Goal: Task Accomplishment & Management: Complete application form

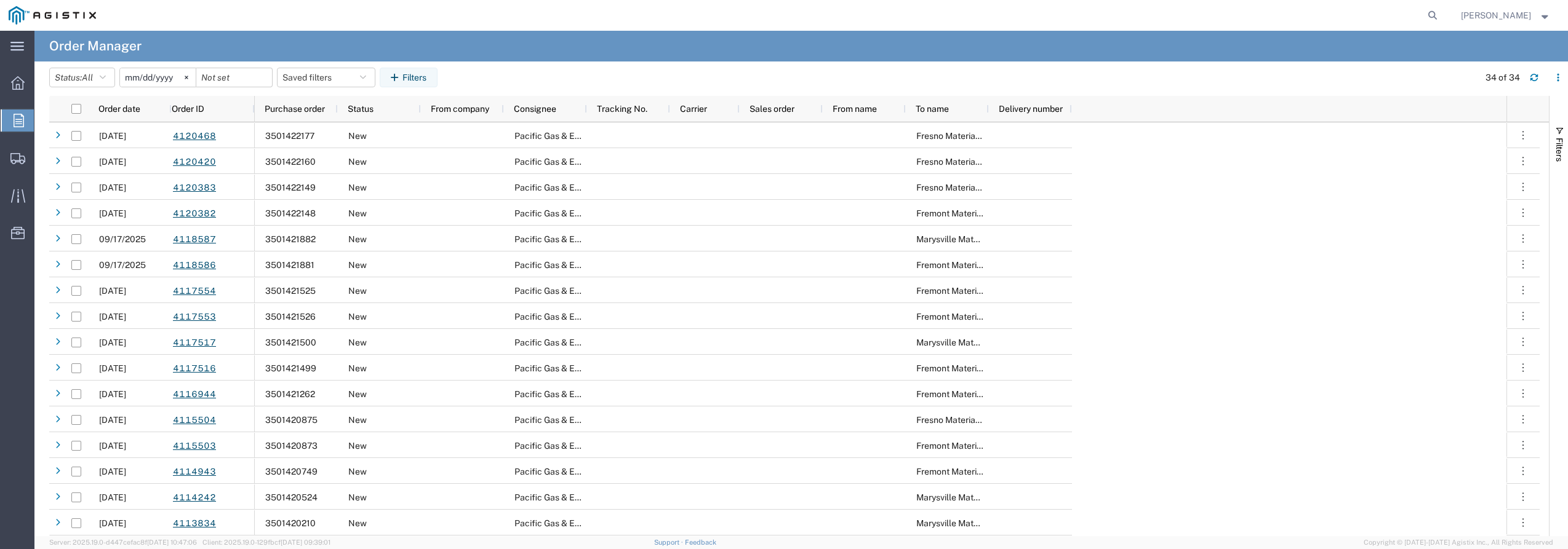
click at [21, 117] on icon at bounding box center [19, 121] width 10 height 14
click at [188, 77] on icon at bounding box center [186, 77] width 3 height 3
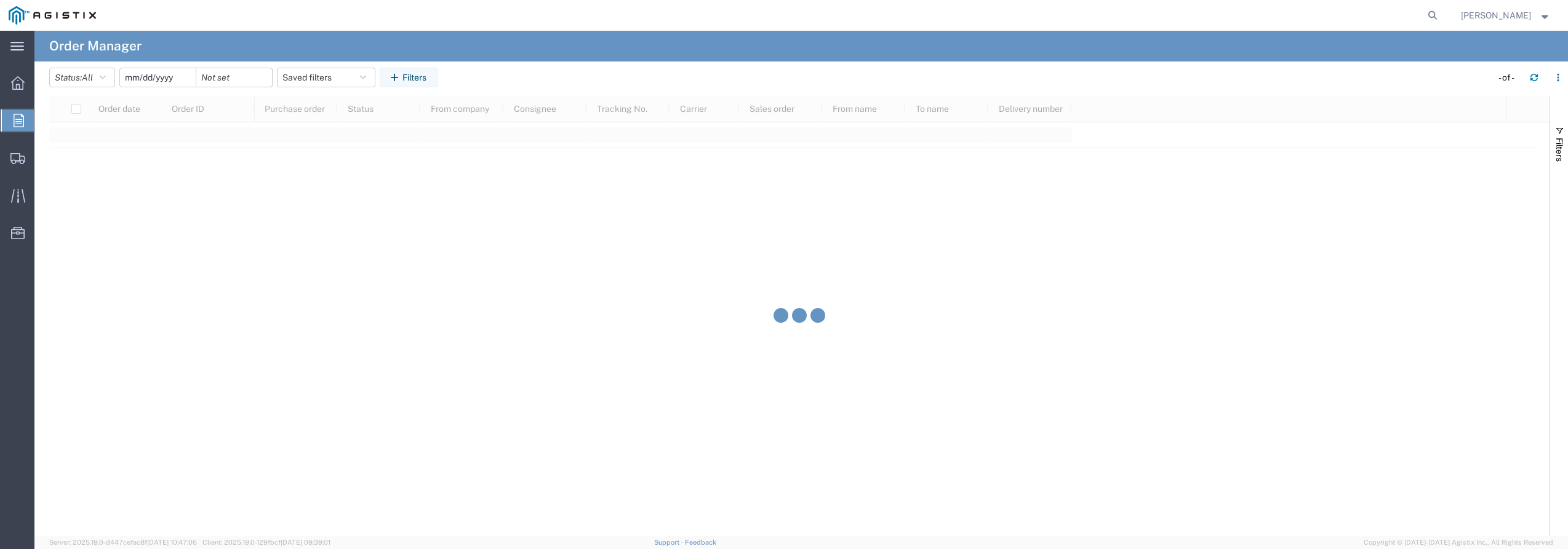
click at [146, 76] on input "date" at bounding box center [157, 77] width 76 height 19
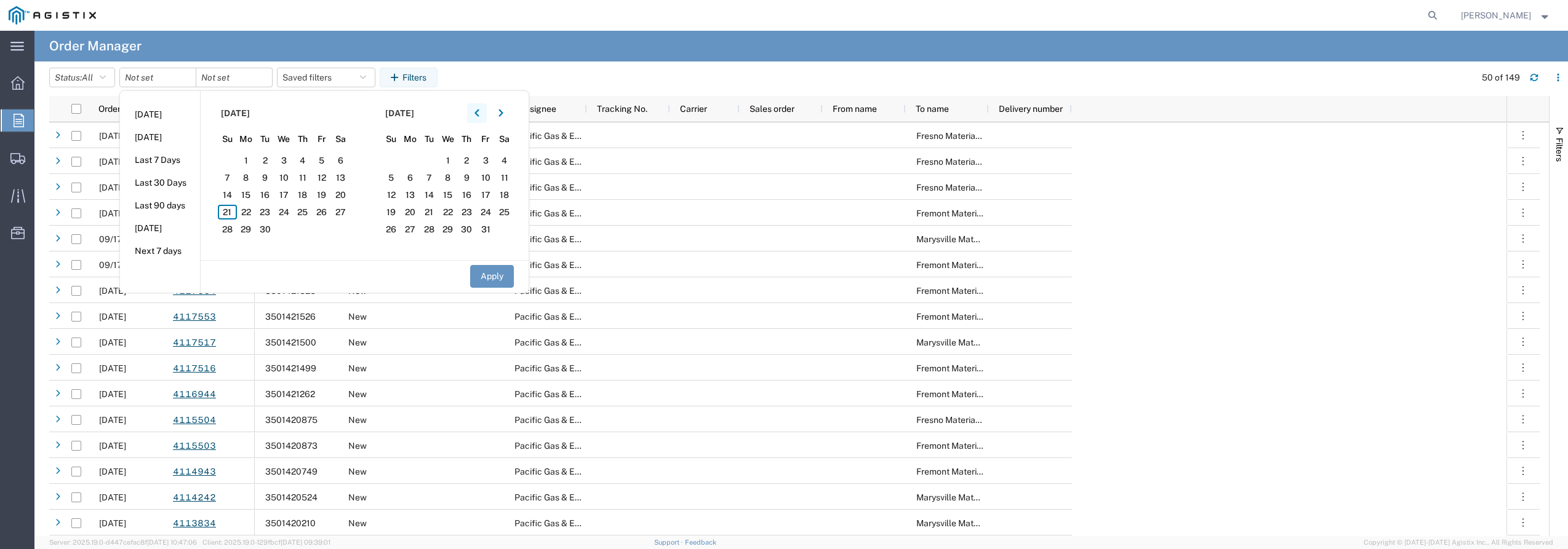
click at [477, 114] on button "button" at bounding box center [477, 113] width 19 height 19
click at [245, 162] on span "2" at bounding box center [246, 160] width 19 height 15
click at [488, 274] on button "Apply" at bounding box center [492, 276] width 44 height 23
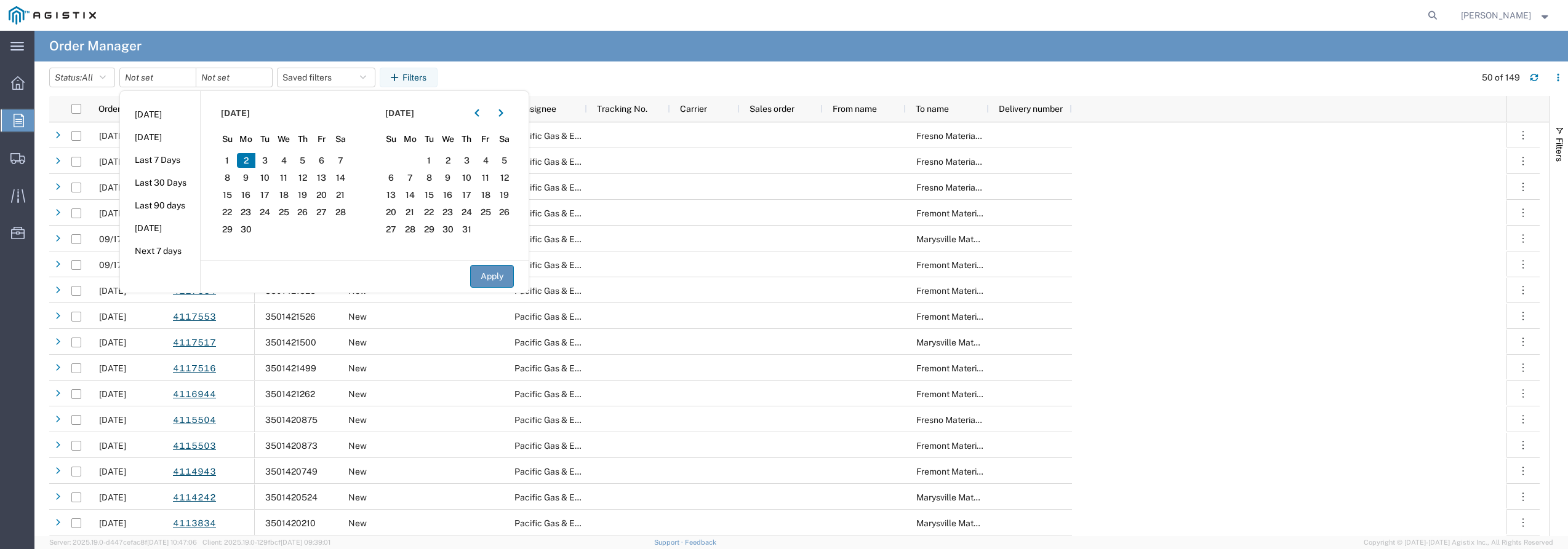
type input "[DATE]"
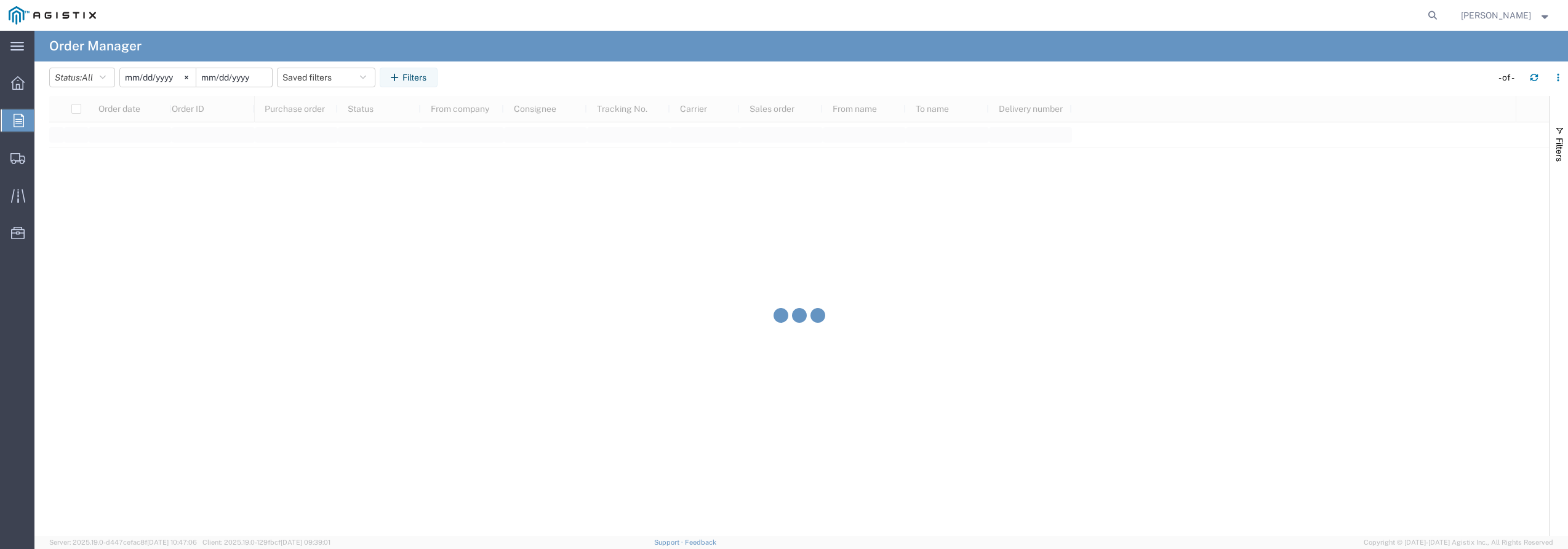
click at [232, 76] on input "date" at bounding box center [234, 77] width 76 height 19
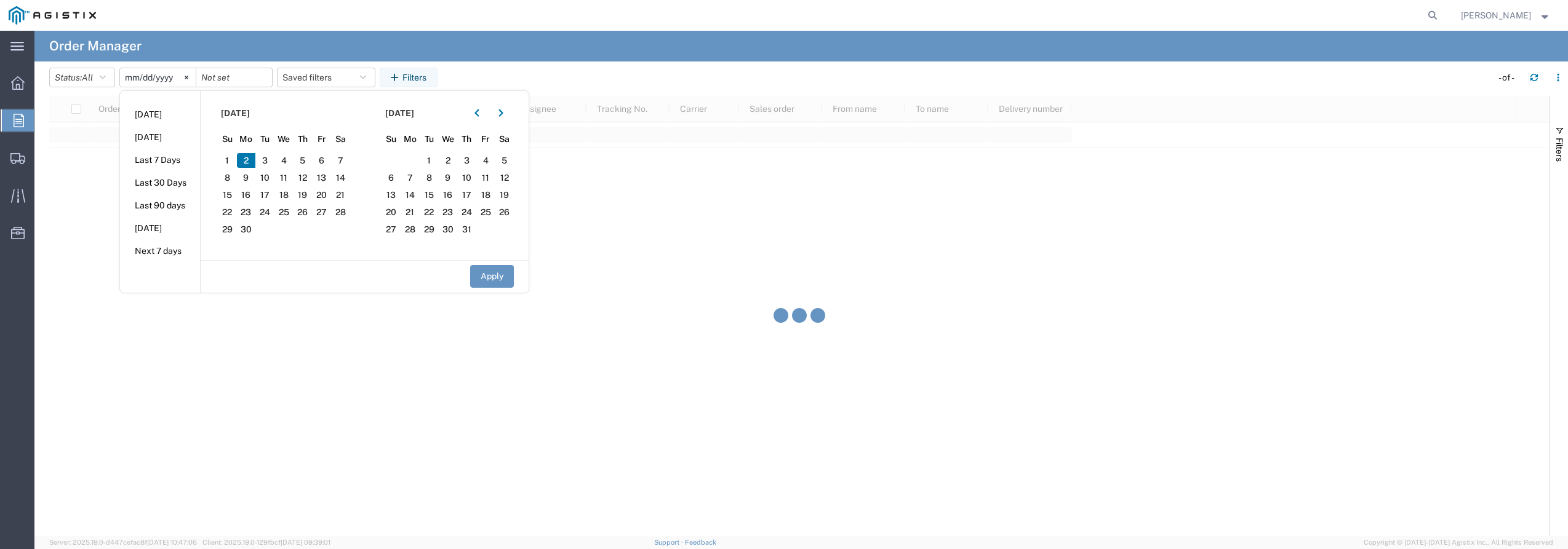
click at [250, 162] on span "2" at bounding box center [246, 160] width 19 height 15
click at [482, 279] on button "Apply" at bounding box center [492, 276] width 44 height 23
type input "[DATE]"
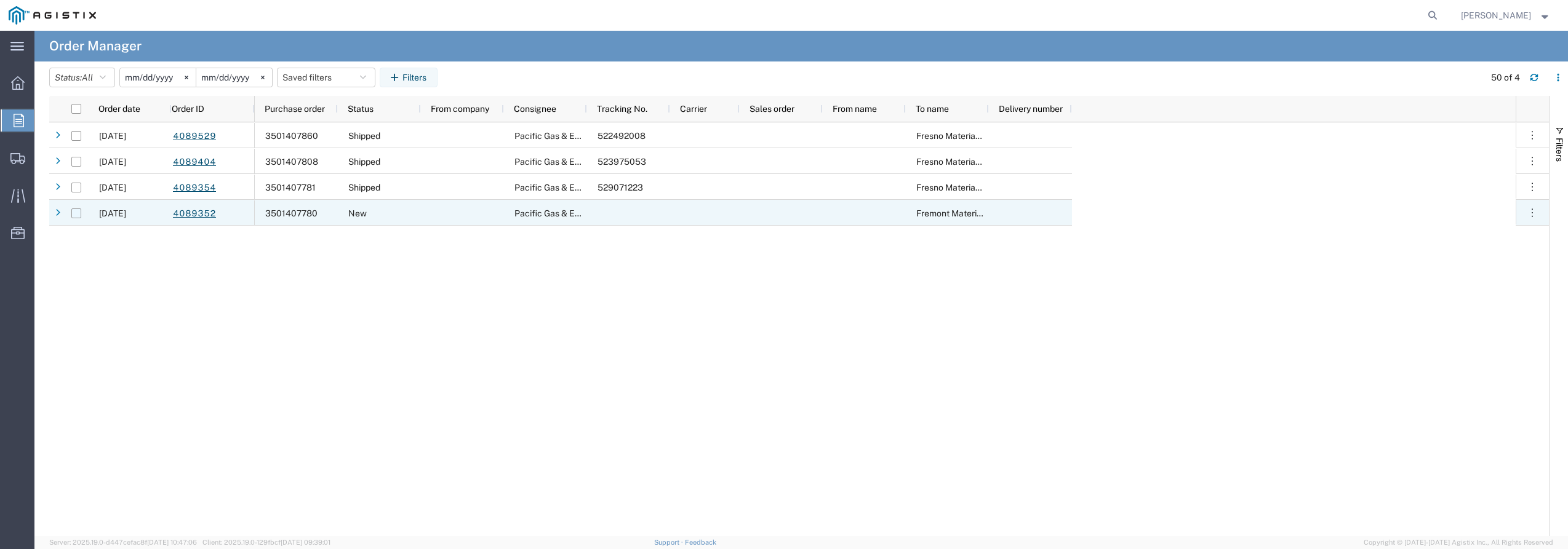
click at [78, 214] on input "Press Space to toggle row selection (unchecked)" at bounding box center [76, 214] width 10 height 10
checkbox input "true"
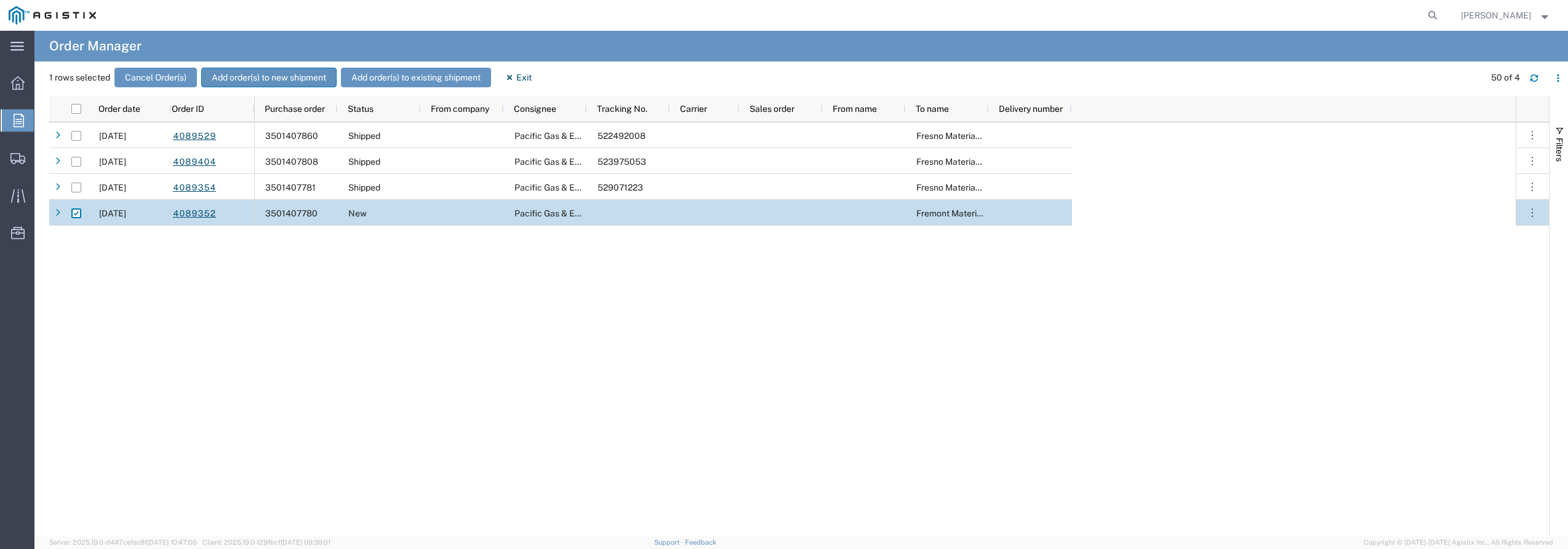
click at [271, 75] on button "Add order(s) to new shipment" at bounding box center [269, 78] width 135 height 19
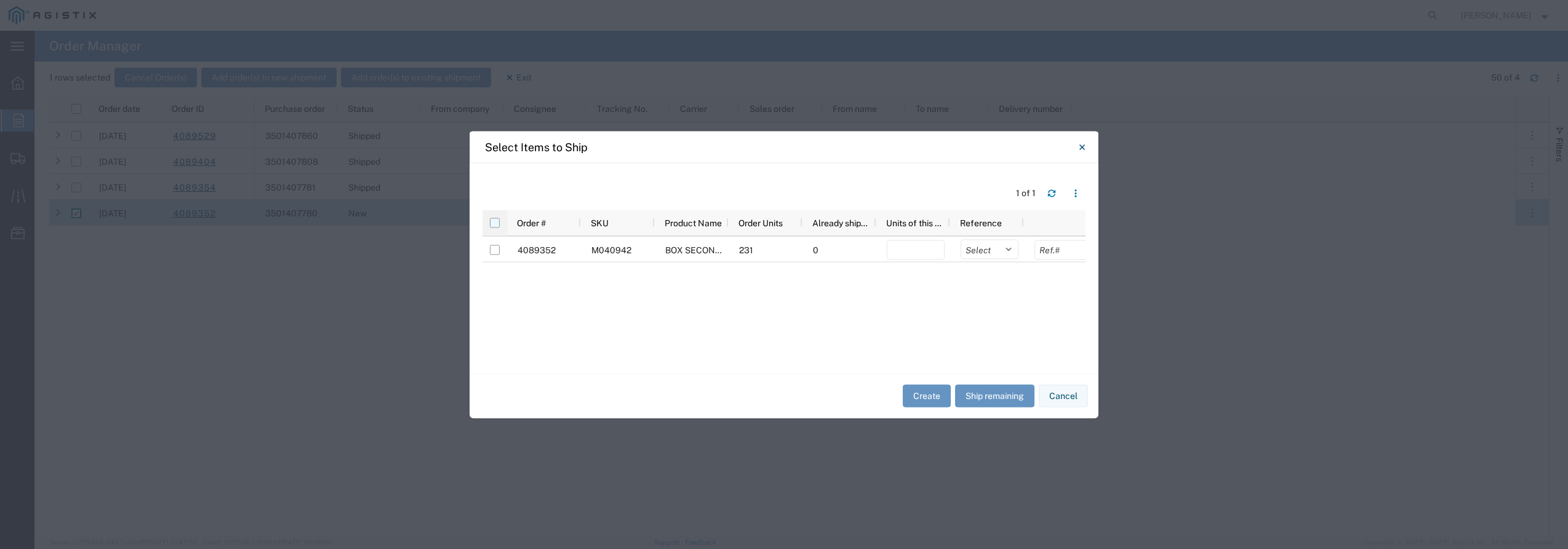
click at [493, 223] on input "checkbox" at bounding box center [495, 223] width 10 height 10
checkbox input "true"
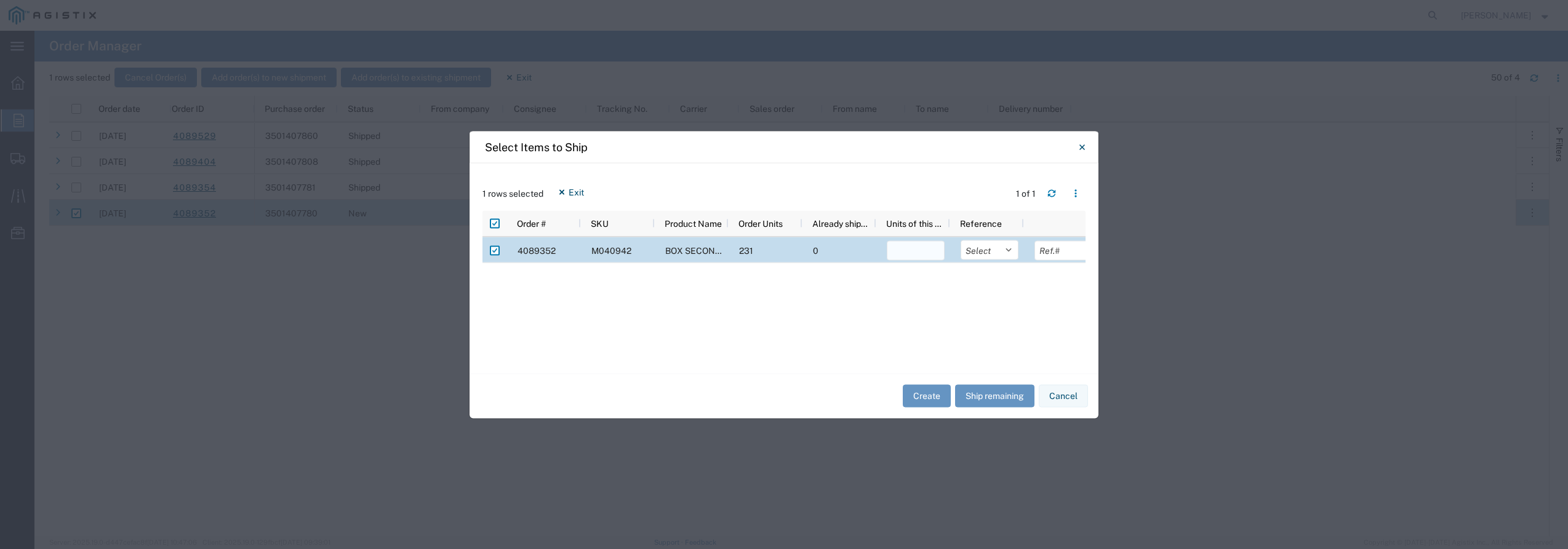
click at [908, 255] on input "number" at bounding box center [915, 250] width 58 height 19
type input "60"
click at [1011, 249] on select "Select Purchase Order Delivery Number" at bounding box center [989, 250] width 58 height 19
select select "PURCHORD"
click at [961, 241] on select "Select Purchase Order Delivery Number" at bounding box center [989, 250] width 58 height 19
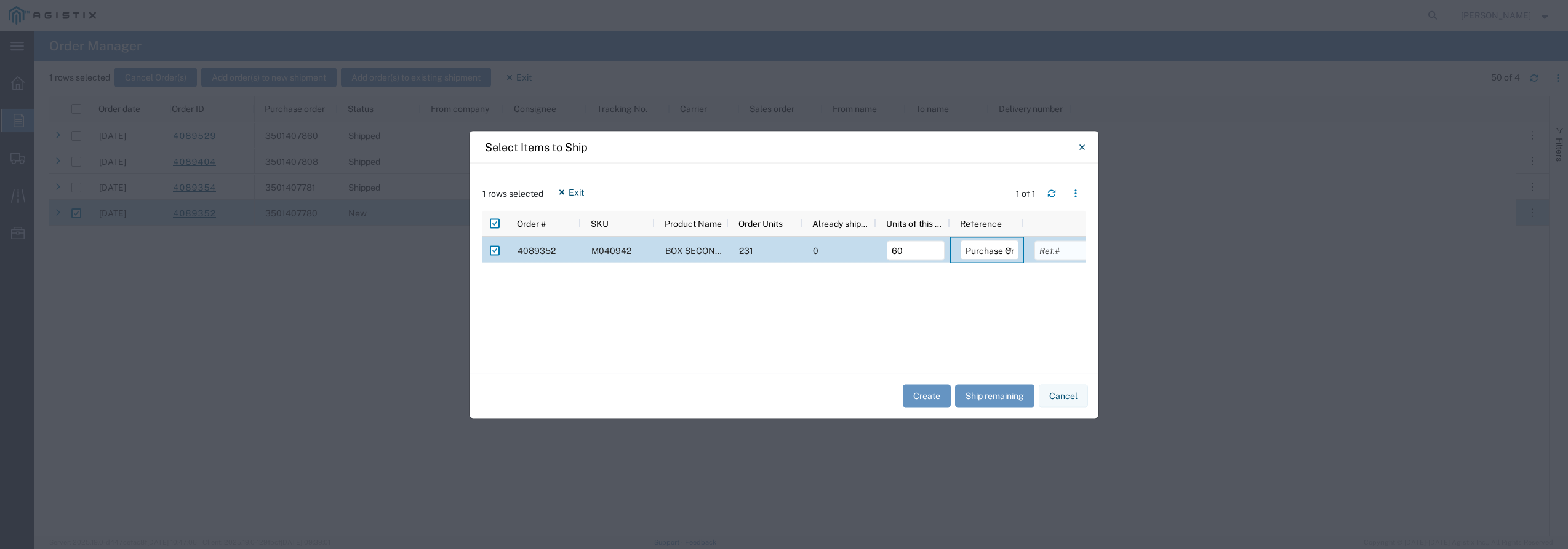
click at [1055, 254] on input "text" at bounding box center [1063, 250] width 58 height 19
type input "30922.80"
click at [919, 394] on button "Create" at bounding box center [926, 396] width 48 height 23
click at [915, 394] on button "Create" at bounding box center [926, 396] width 48 height 23
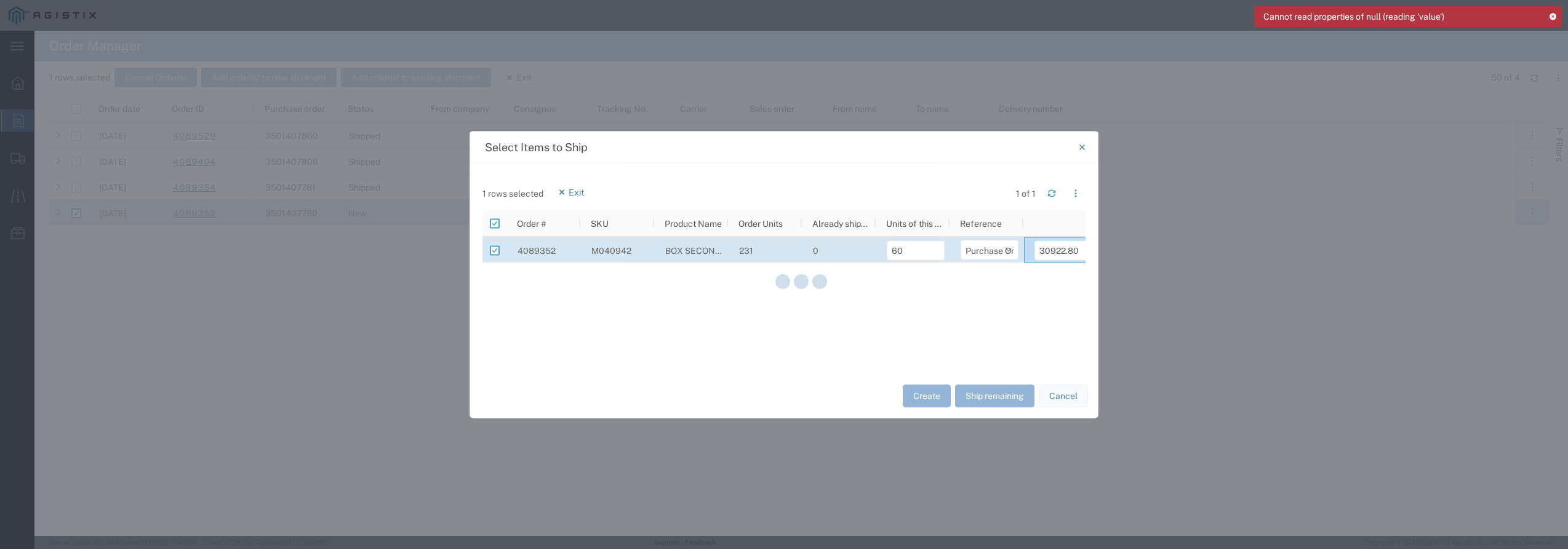
click at [1552, 15] on icon at bounding box center [1553, 17] width 8 height 7
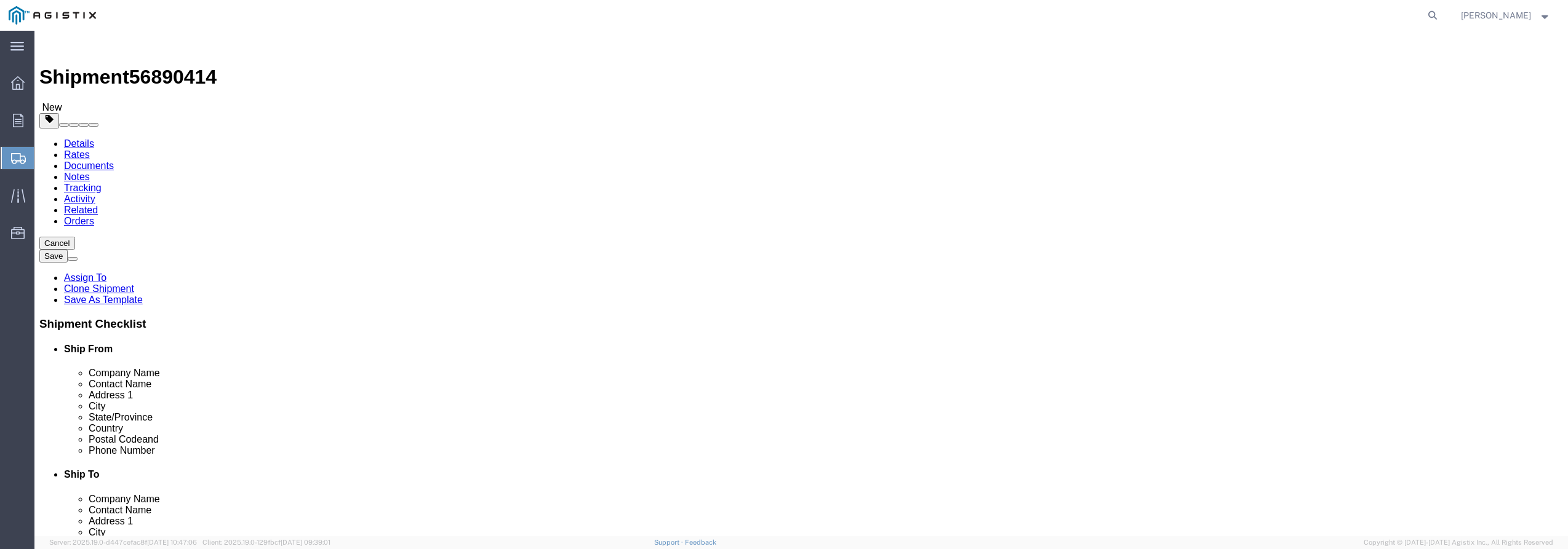
select select
click select "Select All Others [GEOGRAPHIC_DATA] [GEOGRAPHIC_DATA] [GEOGRAPHIC_DATA] [GEOGRA…"
select select "19740"
click select "Select All Others [GEOGRAPHIC_DATA] [GEOGRAPHIC_DATA] [GEOGRAPHIC_DATA] [GEOGRA…"
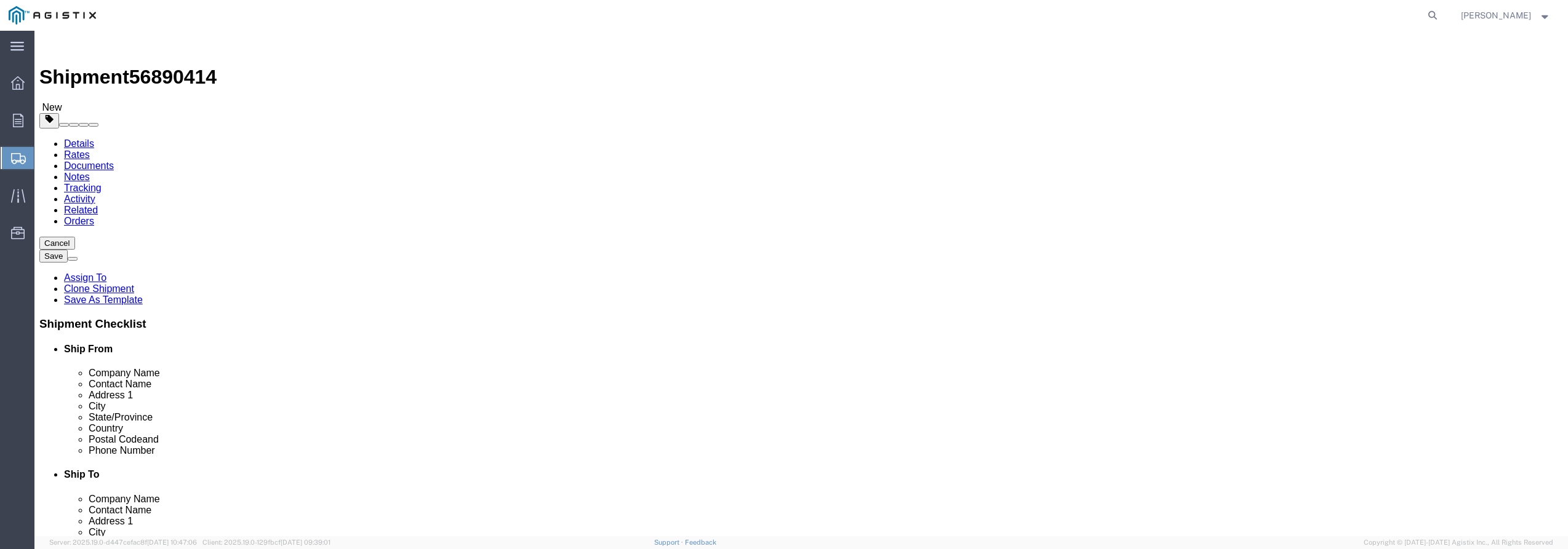
select select "MYPROFILE"
select select "CA"
click div "Ship From Location Location My Profile Location My Profile Location (OBSOLETE) …"
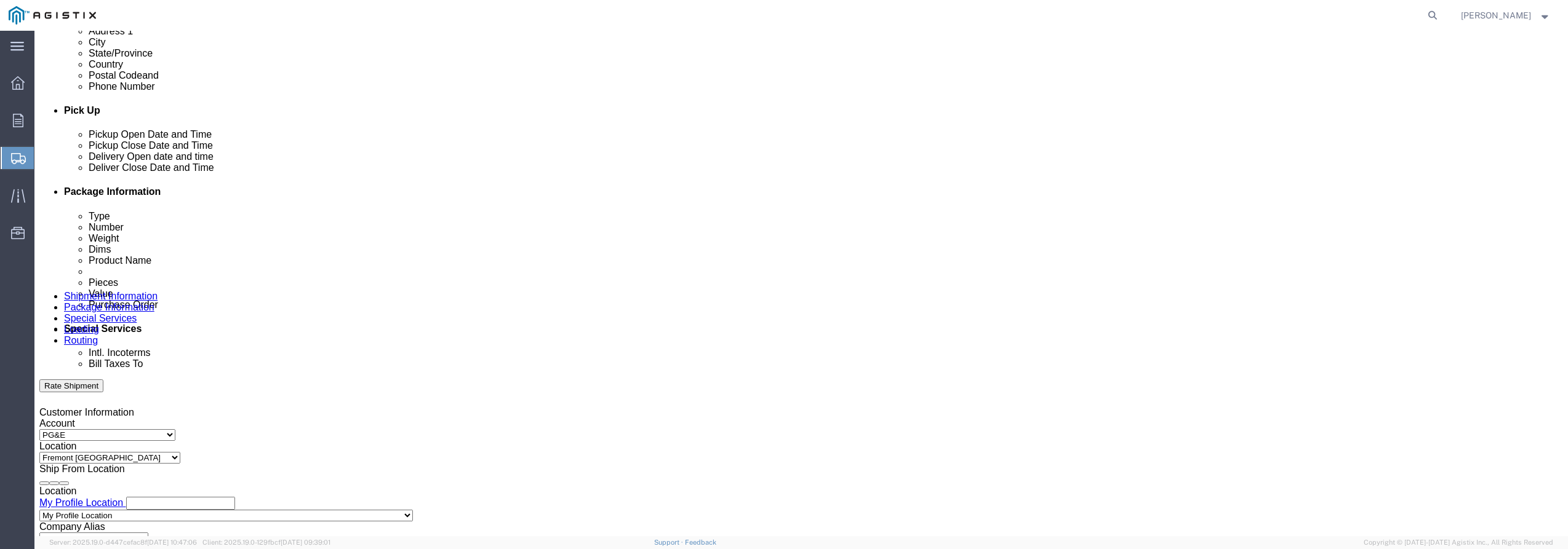
scroll to position [553, 0]
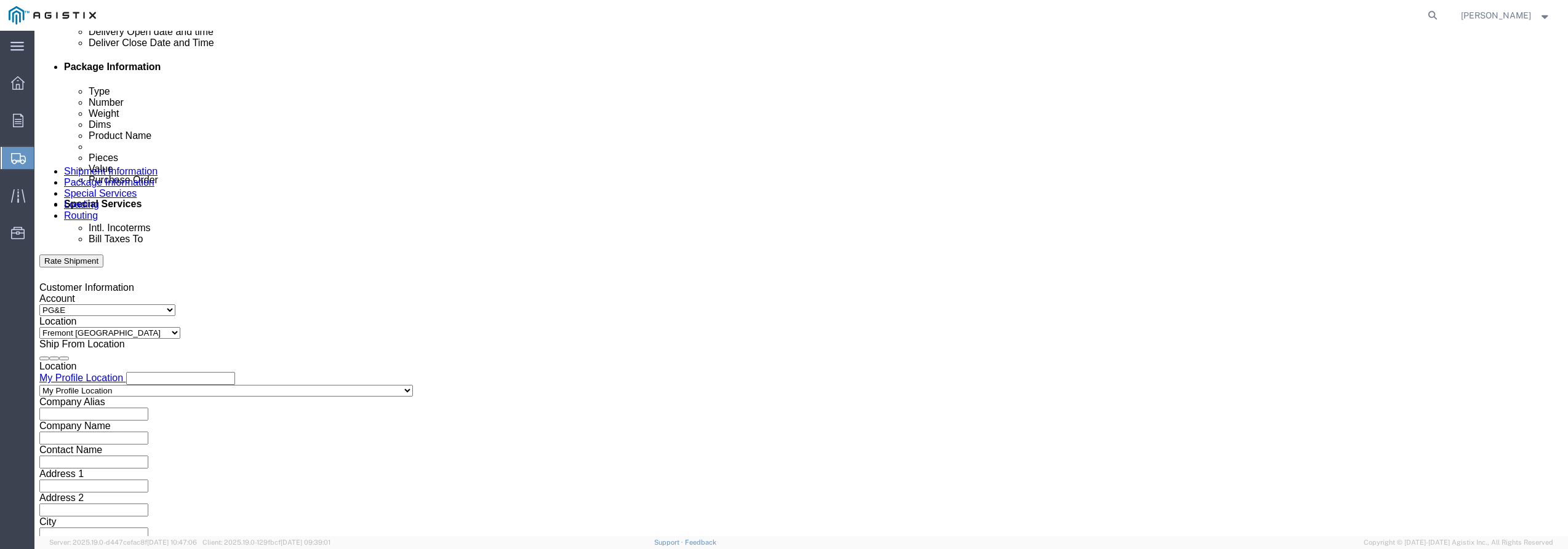
click div "[DATE] 10:00 PM"
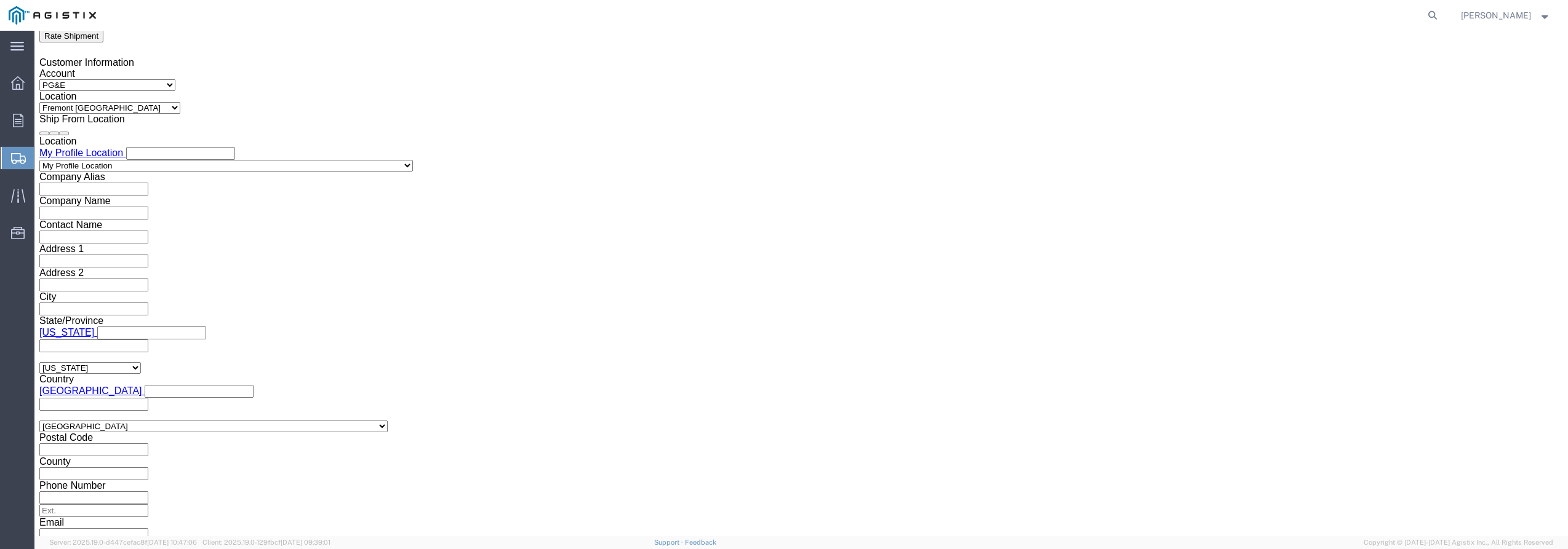
click input "10:00 PM"
type input "8:00 AM"
click button "Apply"
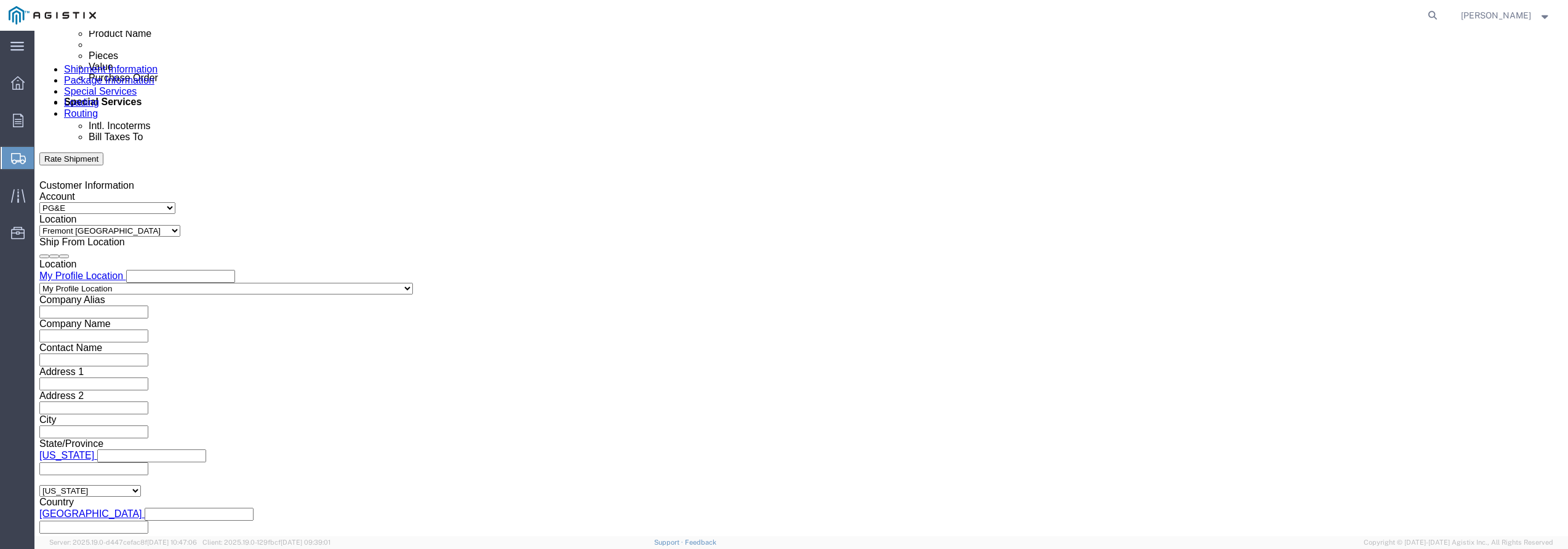
scroll to position [778, 0]
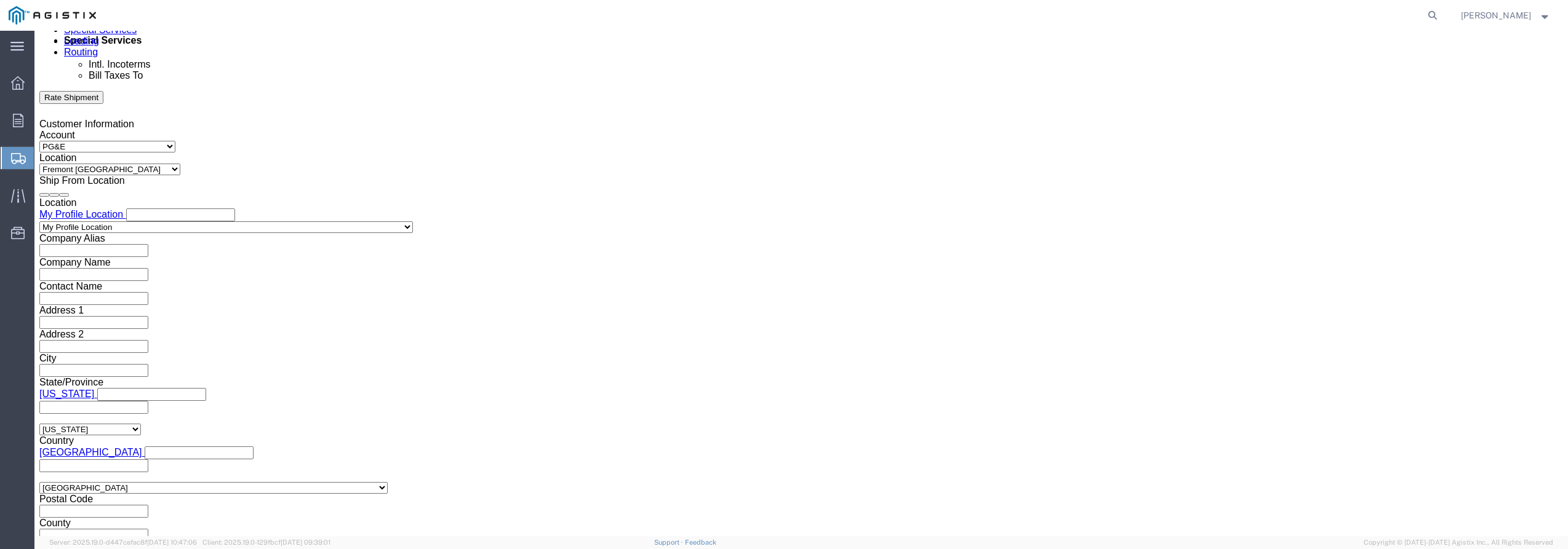
click div "[DATE] 9:00 AM"
type input "10:00 AM"
click button "Apply"
click div
click button "Apply"
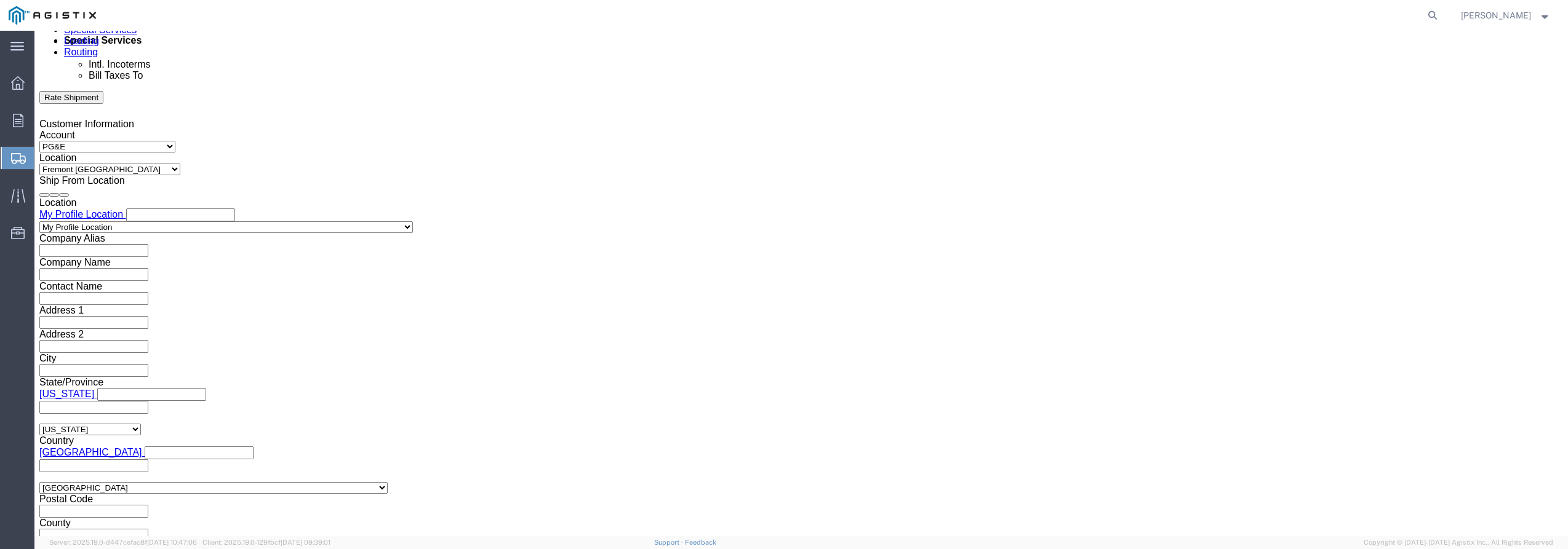
click div
type input "3:00 PM"
click button "Apply"
click div "Please fix the following errors Customer Information Account Select [PERSON_NAM…"
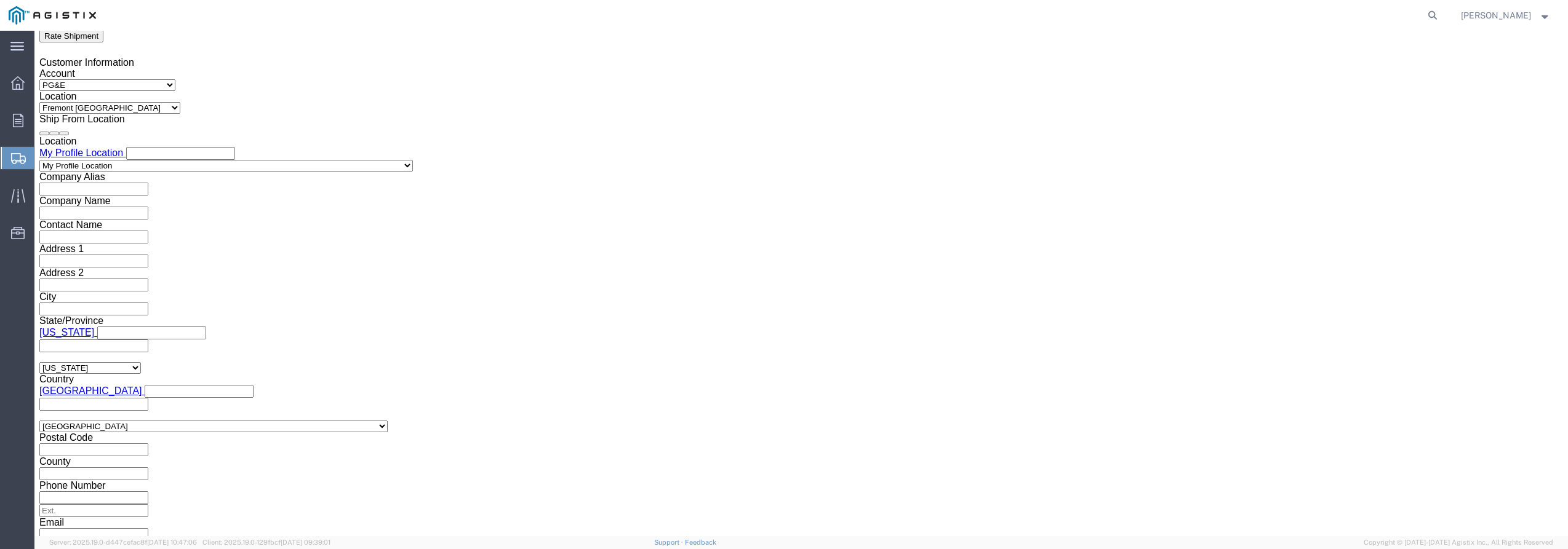
click select "Select Air Less than Truckload Multi-Leg Ocean Freight Rail Small Parcel Truckl…"
select select "TL"
click select "Select Air Less than Truckload Multi-Leg Ocean Freight Rail Small Parcel Truckl…"
click select "Select 1-Ton (PSS) 10 Wheel 10 Yard Dump Truck 20 Yard Dump Truck Bobtail Botto…"
select select "FLBD"
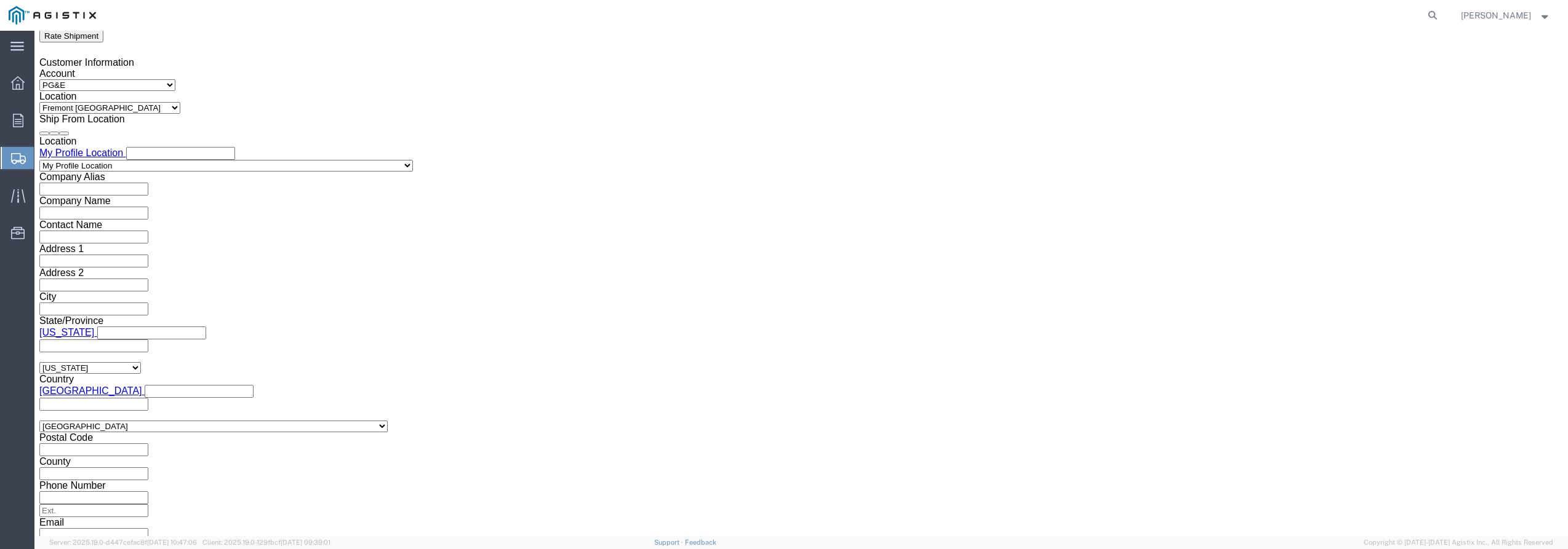
click select "Select 1-Ton (PSS) 10 Wheel 10 Yard Dump Truck 20 Yard Dump Truck Bobtail Botto…"
click select "Select 35 Feet 20 Feet 28 Feet 53 Feet 40 Feet 48 Feet"
select select "48FT"
click select "Select 35 Feet 20 Feet 28 Feet 53 Feet 40 Feet 48 Feet"
click div "Previous Continue"
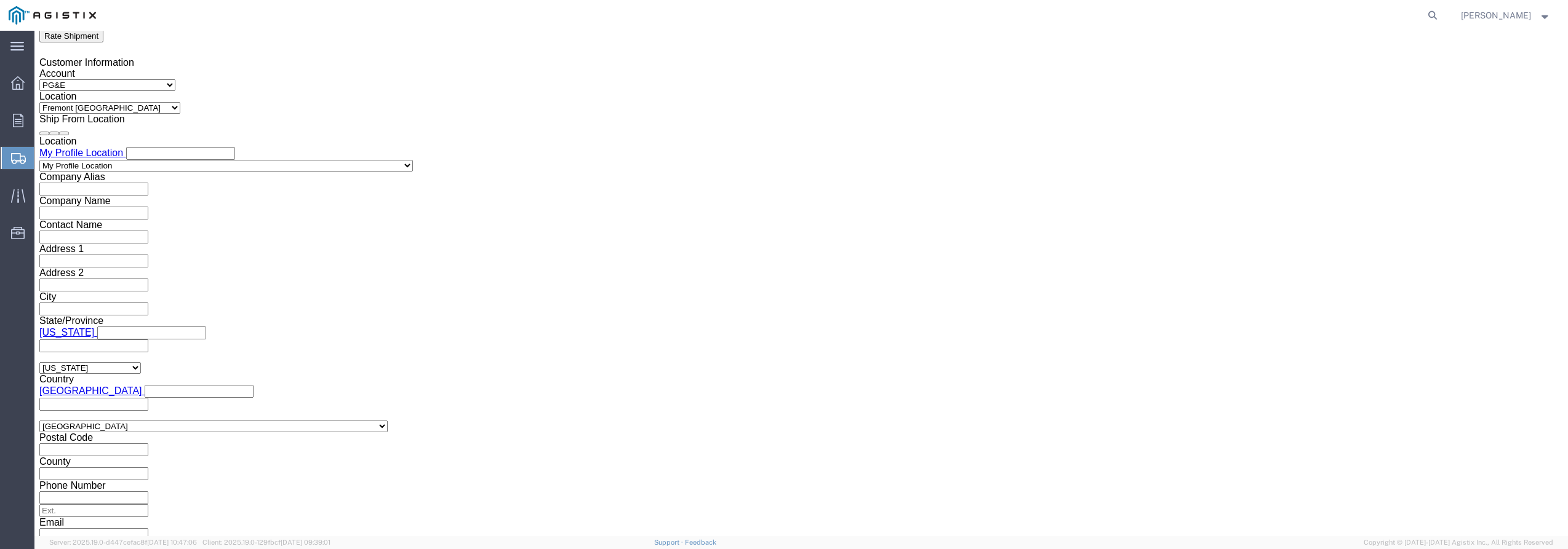
click button "Continue"
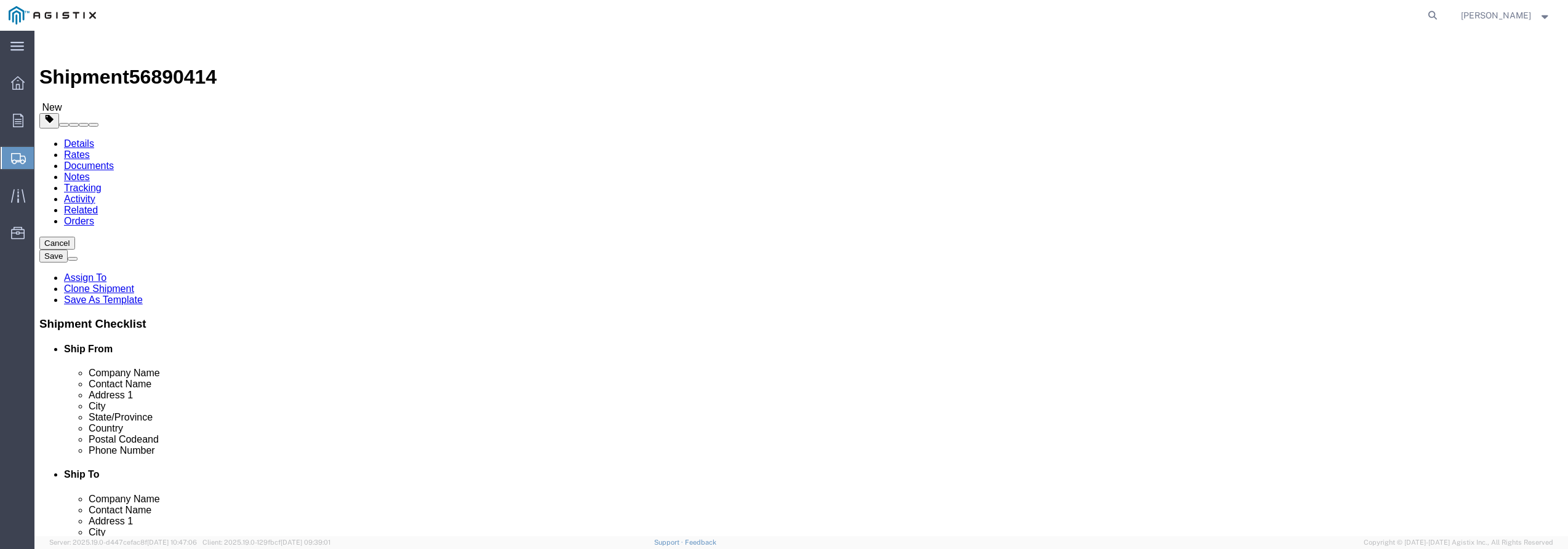
click select "Select Bulk Bundle(s) Cardboard Box(es) Carton(s) Crate(s) Drum(s) (Fiberboard)…"
select select "PONS"
click select "Select Bulk Bundle(s) Cardboard Box(es) Carton(s) Crate(s) Drum(s) (Fiberboard)…"
click input "1"
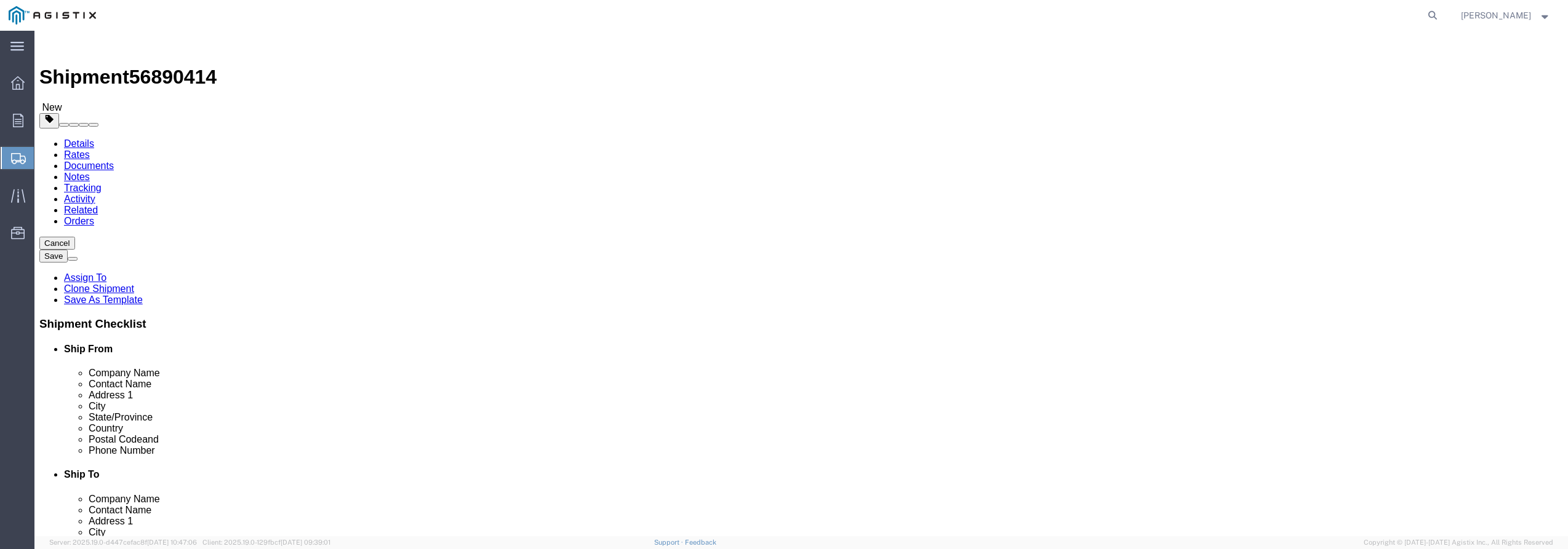
type input "30"
type input "35"
type input "45"
type input "58"
click input "0.00"
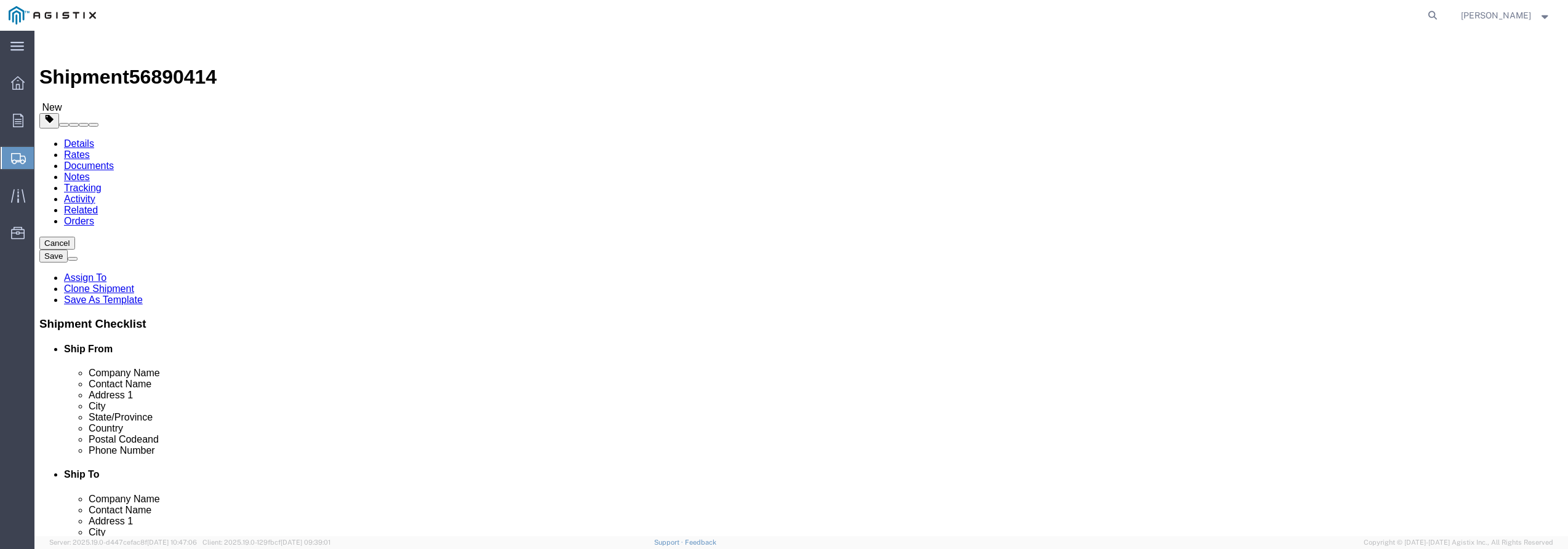
click input "0.00"
type input "19500"
click div "Package Type Select Bulk Bundle(s) Cardboard Box(es) Carton(s) Crate(s) Drum(s)…"
click dd "60.00 Each"
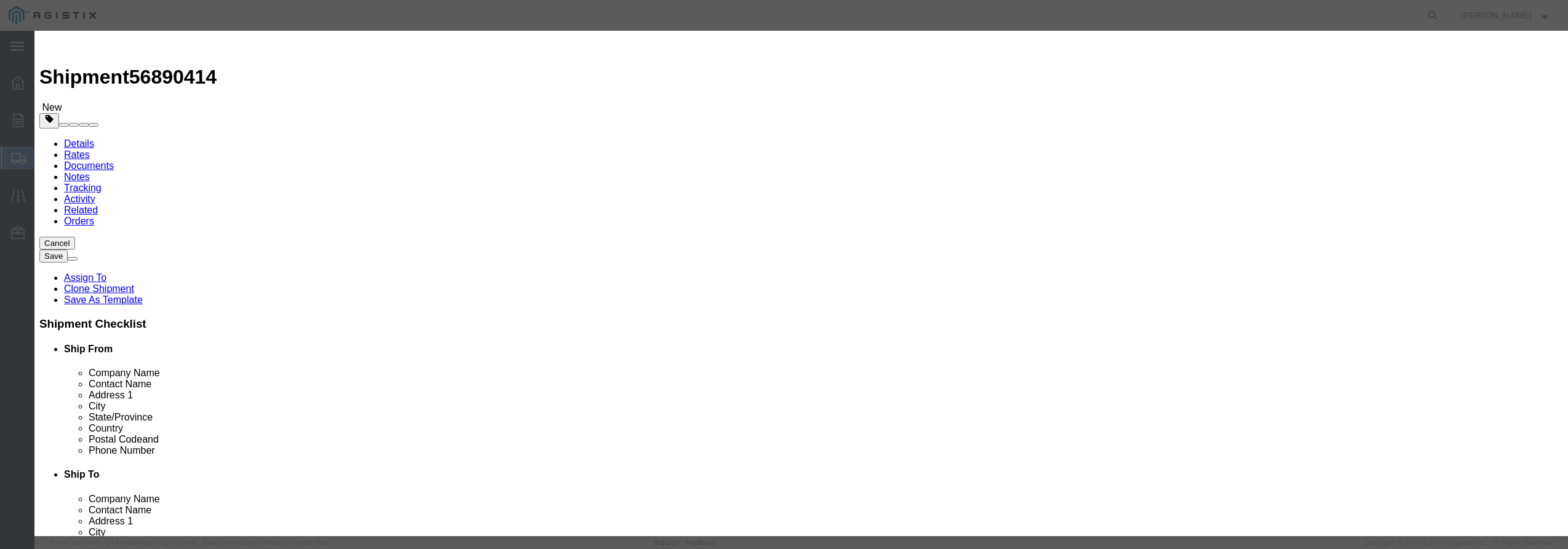
click input "text"
type input "30922.80"
click select "Select 50 55 60 65 70 85 92.5 100 125 175 250 300 400"
select select "100"
click select "Select 50 55 60 65 70 85 92.5 100 125 175 250 300 400"
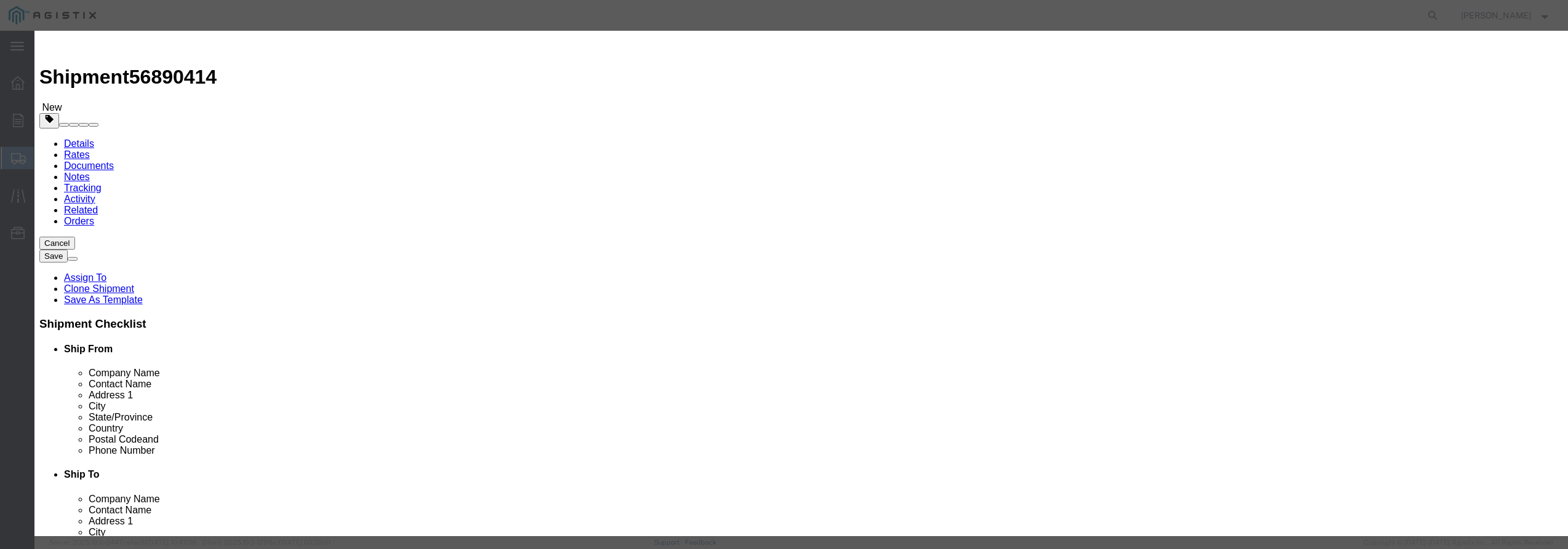
click label "Model"
click button "Save & Close"
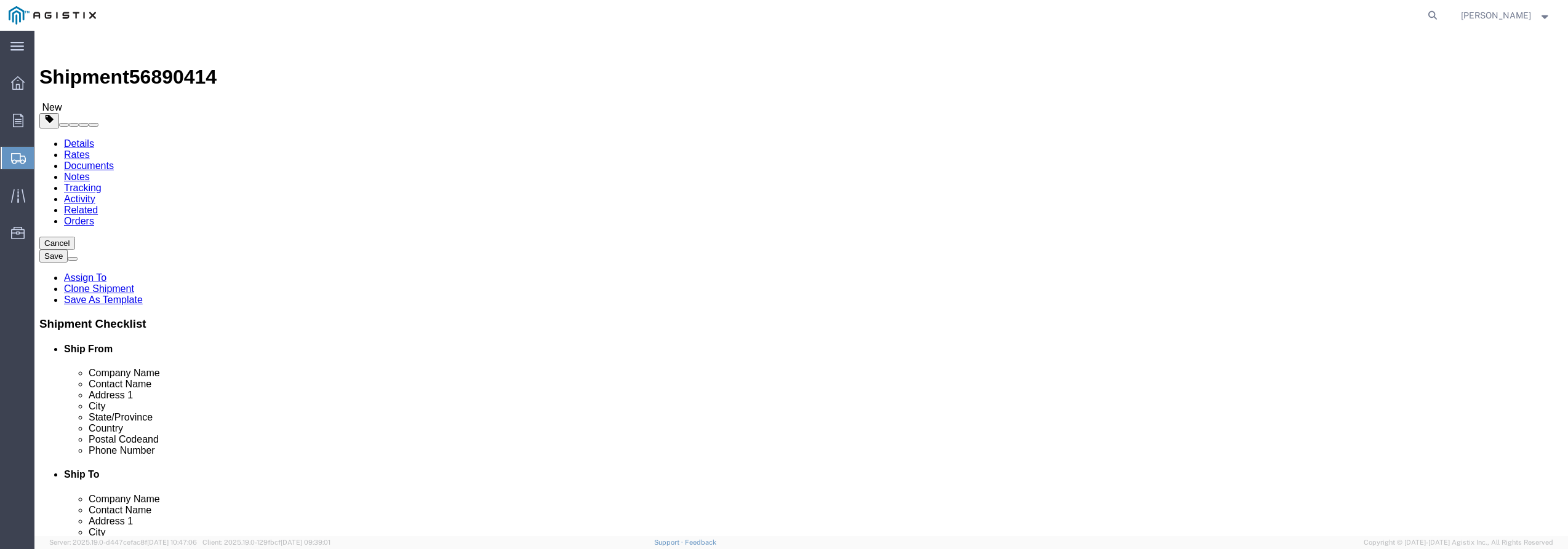
scroll to position [10, 0]
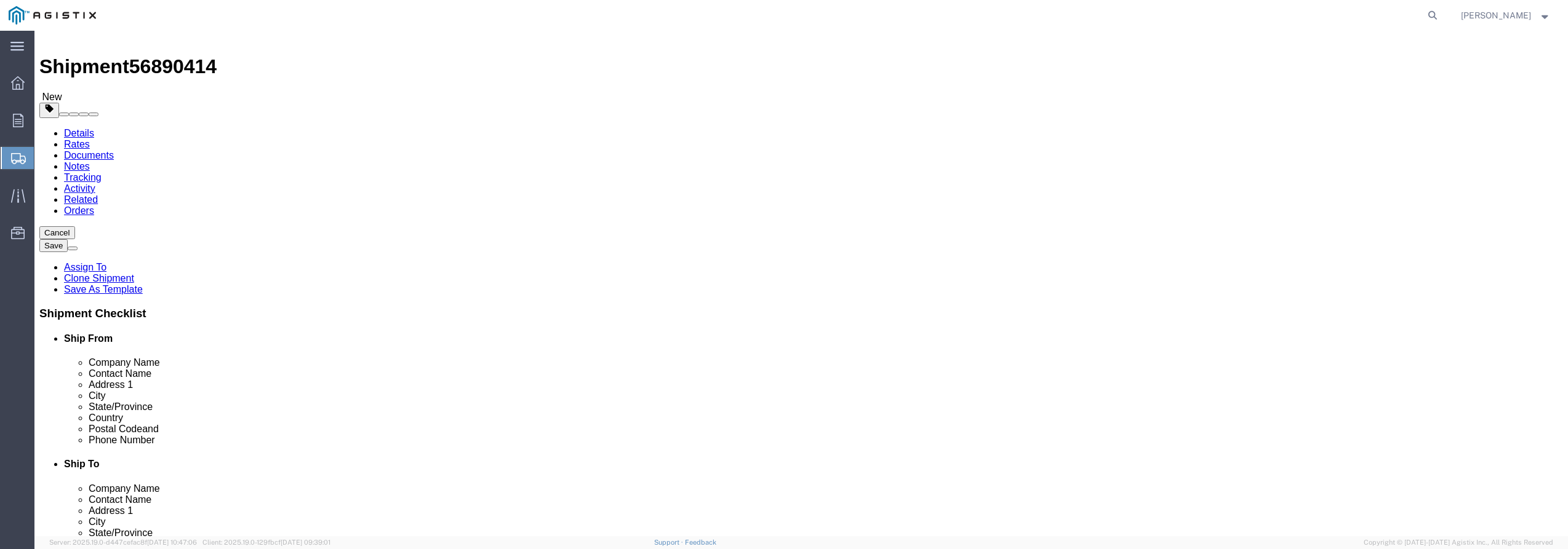
click button "Rate Shipment"
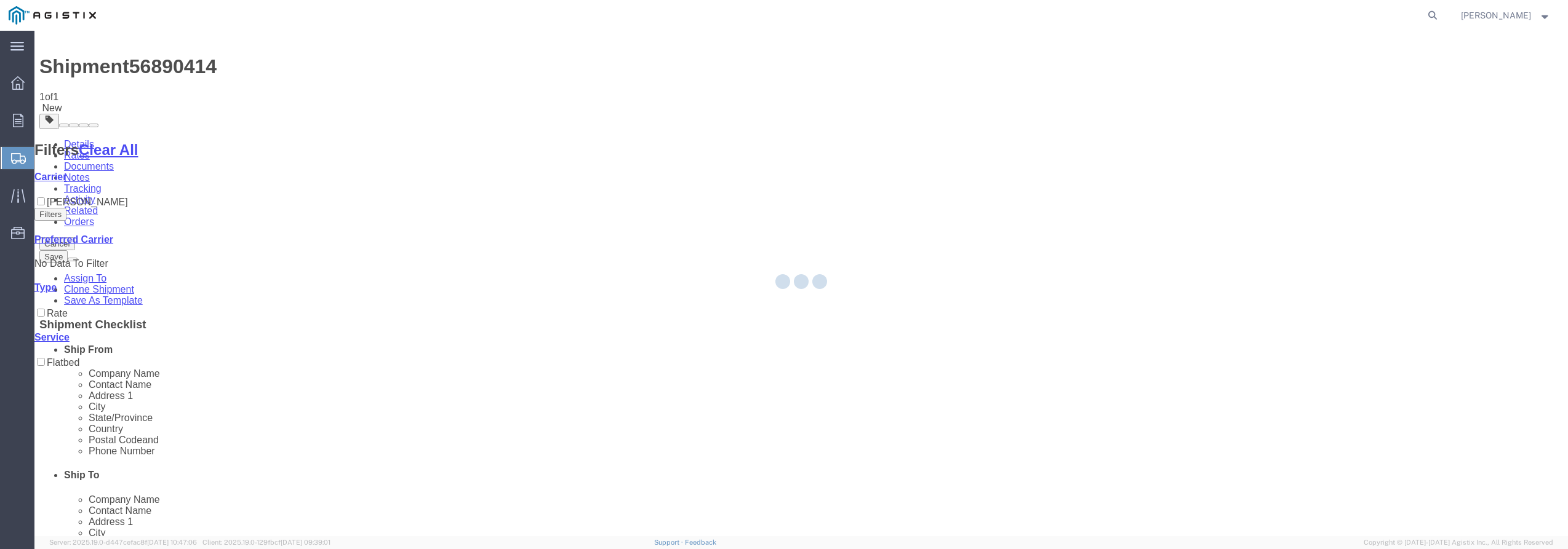
scroll to position [0, 0]
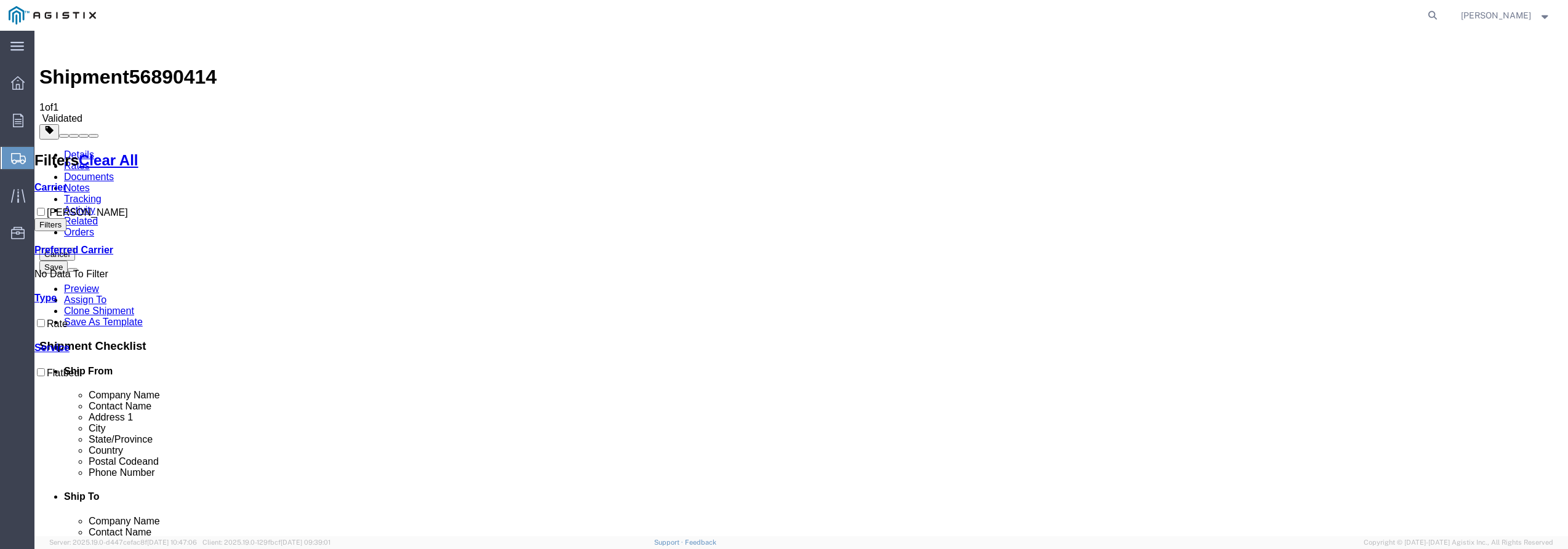
click at [87, 207] on label "[PERSON_NAME]" at bounding box center [81, 212] width 94 height 10
click at [45, 208] on input "[PERSON_NAME]" at bounding box center [41, 212] width 8 height 8
checkbox input "true"
